Goal: Information Seeking & Learning: Learn about a topic

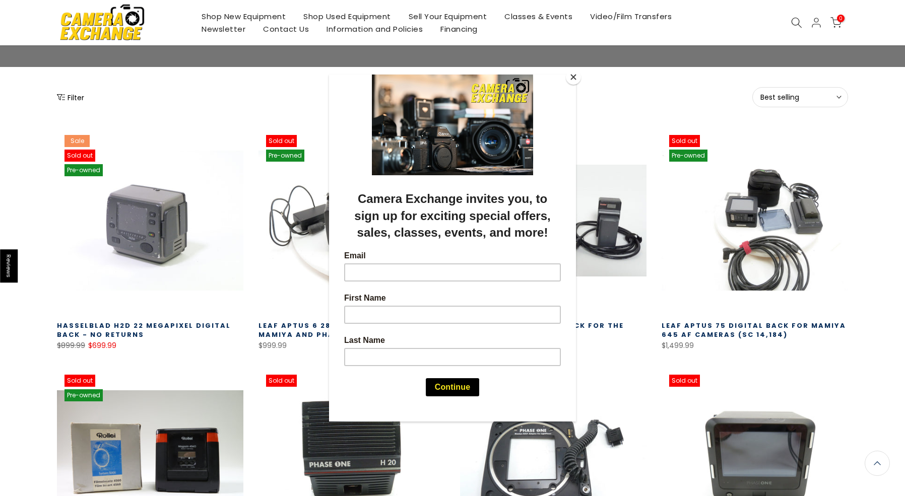
scroll to position [101, 0]
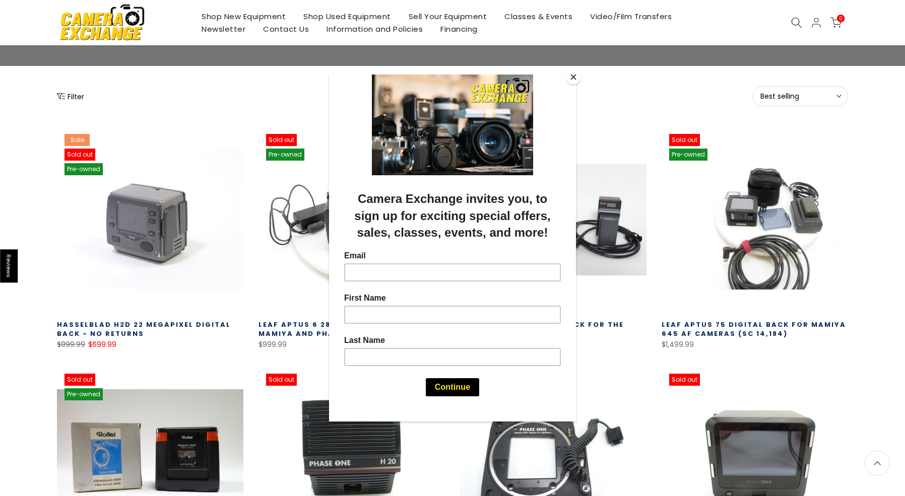
click at [881, 303] on div at bounding box center [452, 248] width 905 height 496
click at [576, 80] on button "Close" at bounding box center [573, 77] width 15 height 15
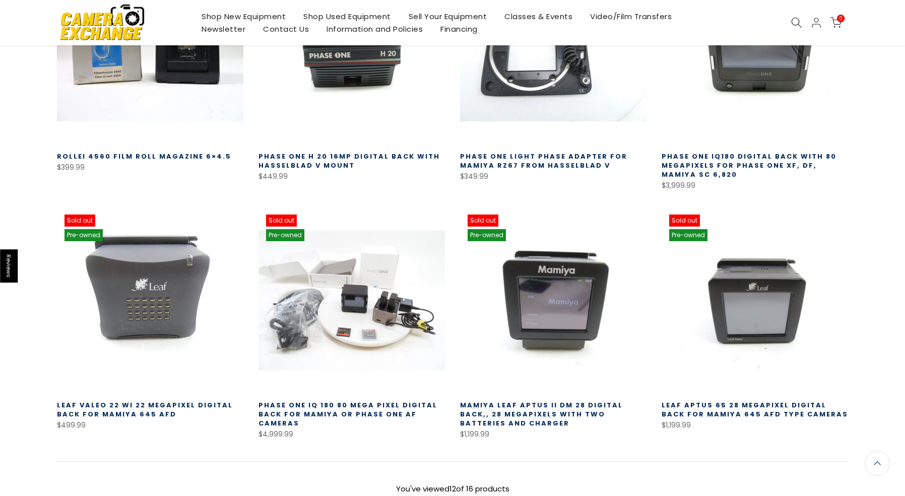
scroll to position [570, 0]
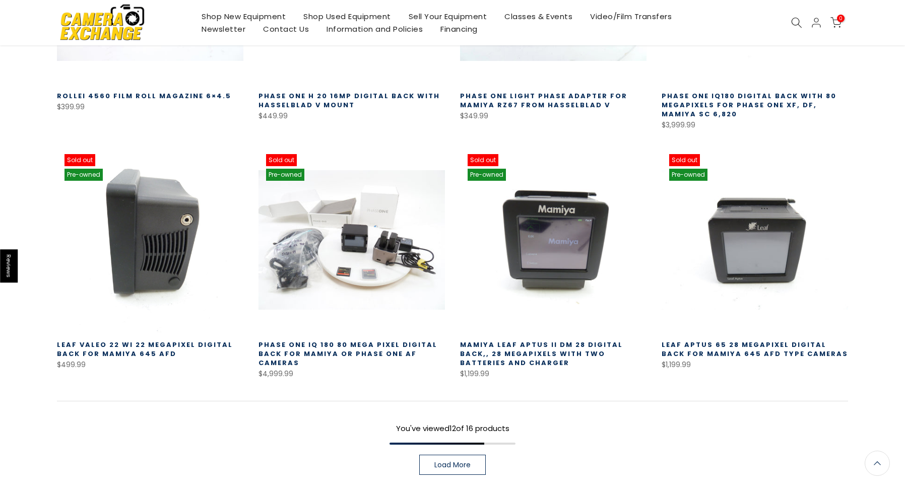
click at [144, 247] on link at bounding box center [150, 240] width 186 height 186
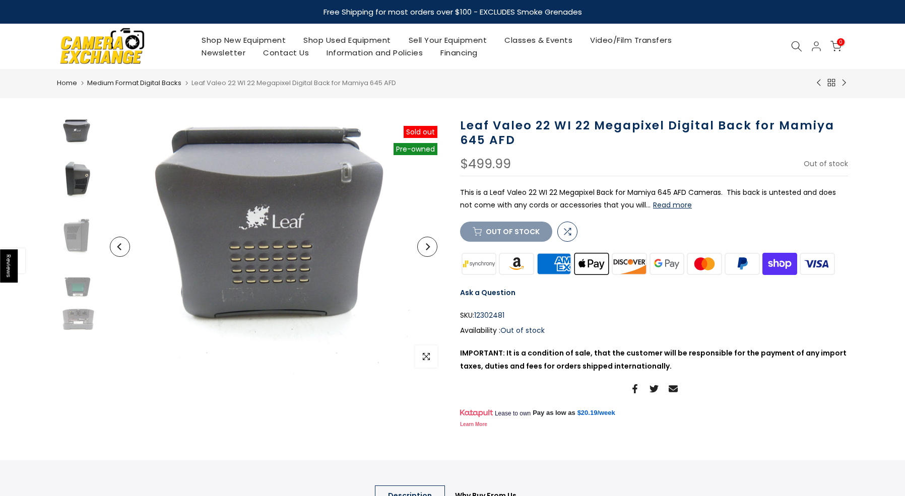
click at [76, 180] on img at bounding box center [77, 181] width 40 height 54
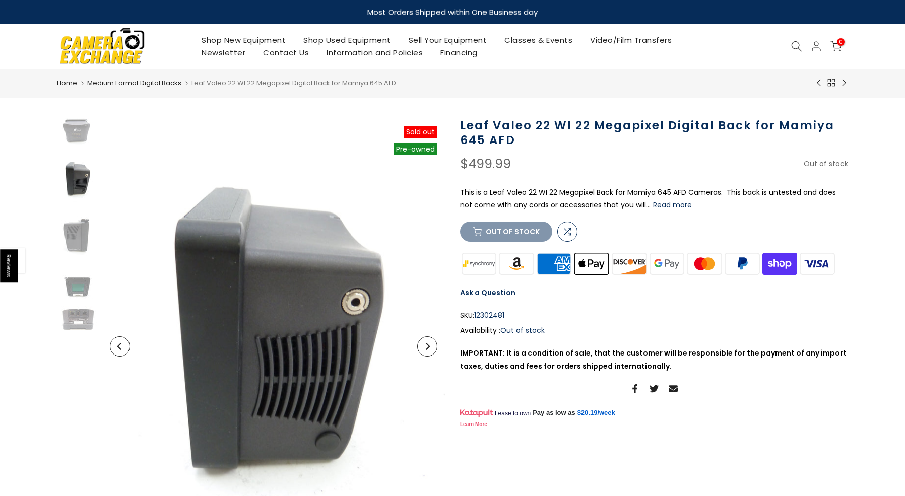
click at [429, 346] on icon "Next" at bounding box center [428, 346] width 4 height 7
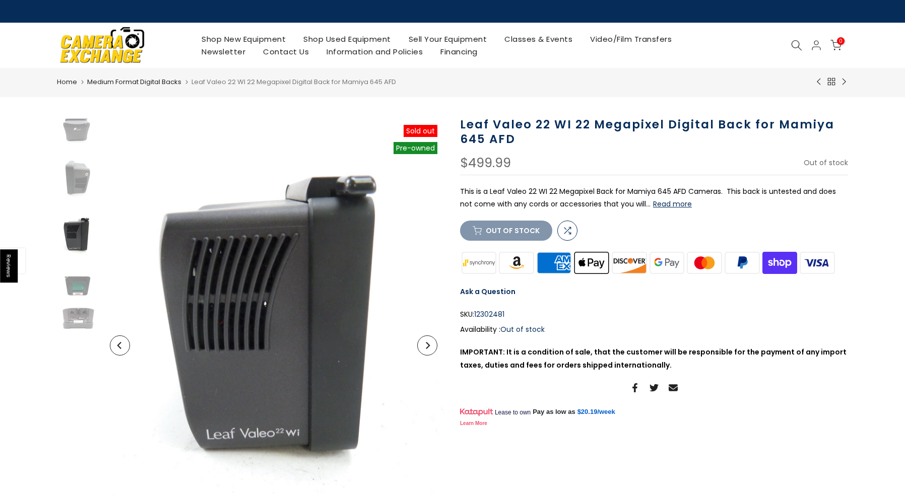
click at [429, 346] on icon "Next" at bounding box center [428, 345] width 4 height 7
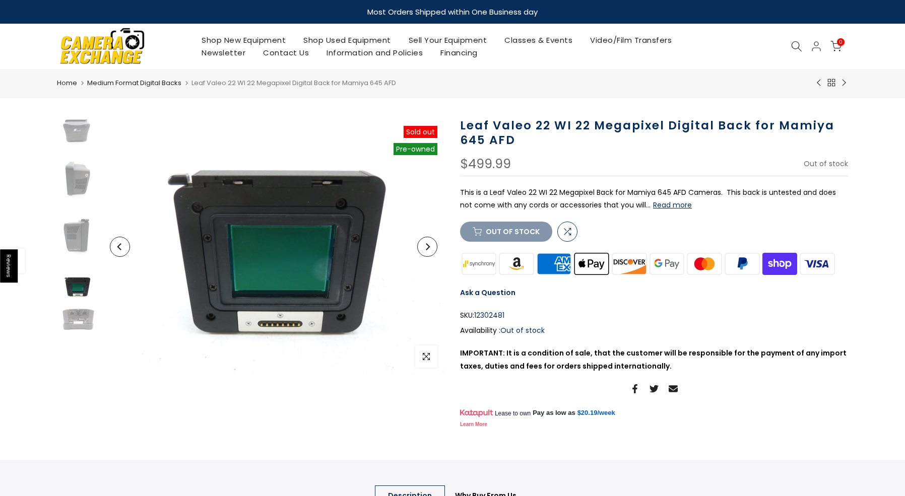
click at [429, 244] on icon "Next" at bounding box center [427, 246] width 7 height 7
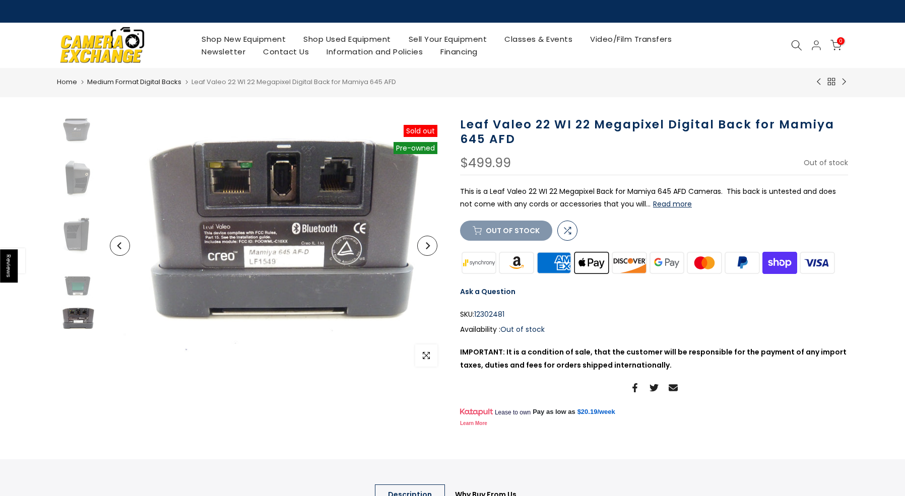
click at [429, 244] on icon "Next" at bounding box center [427, 245] width 7 height 7
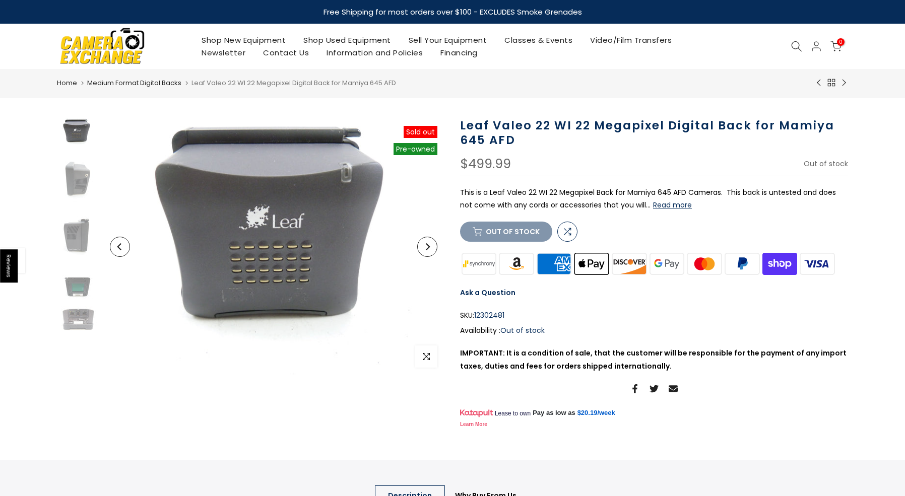
click at [429, 244] on icon "Next" at bounding box center [427, 246] width 7 height 7
